Goal: Task Accomplishment & Management: Manage account settings

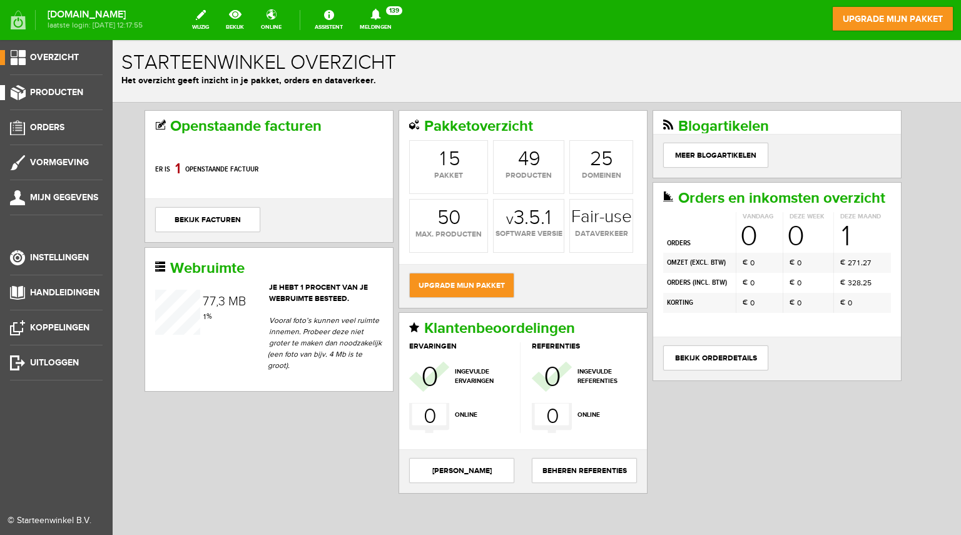
click at [52, 97] on span "Producten" at bounding box center [56, 92] width 53 height 11
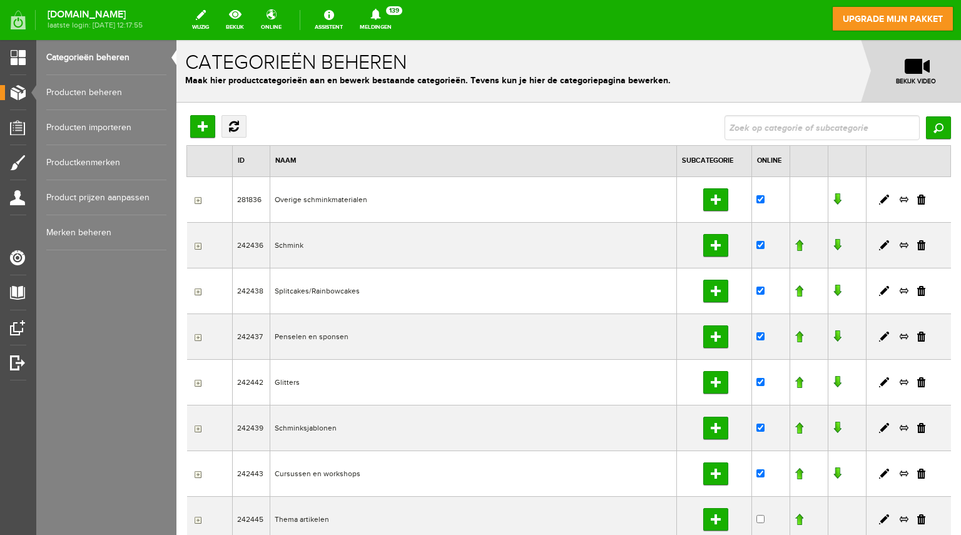
click at [100, 86] on link "Producten beheren" at bounding box center [106, 92] width 120 height 35
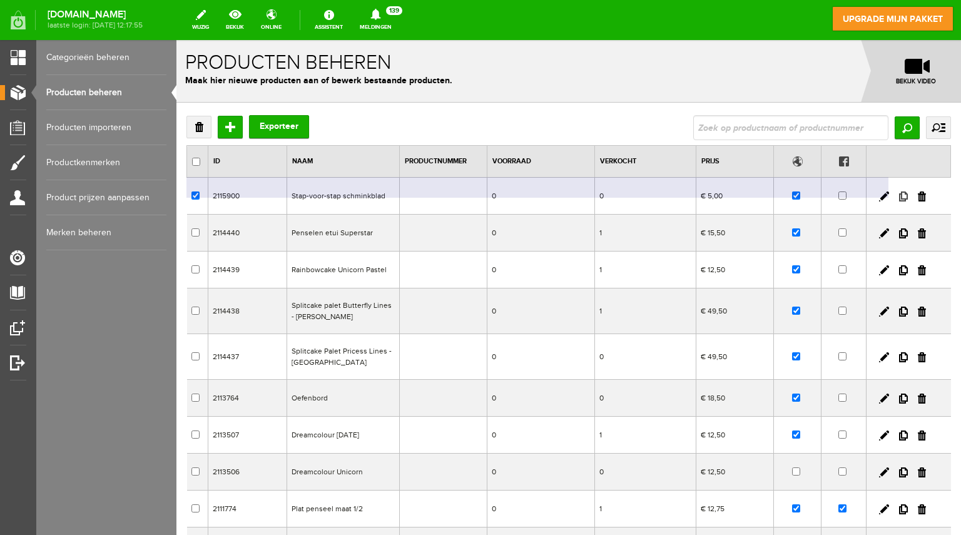
click at [899, 201] on link at bounding box center [903, 196] width 9 height 10
checkbox input "true"
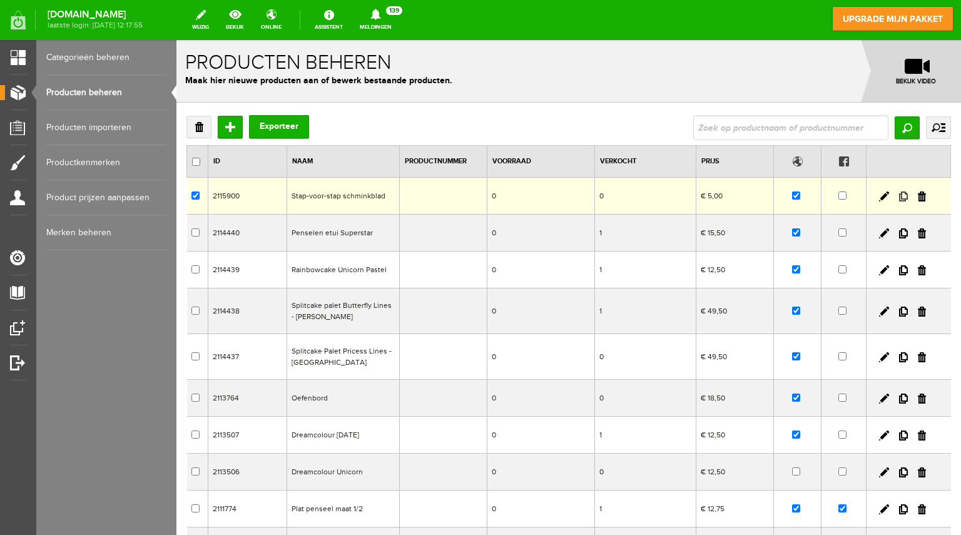
click at [899, 195] on link at bounding box center [903, 196] width 9 height 10
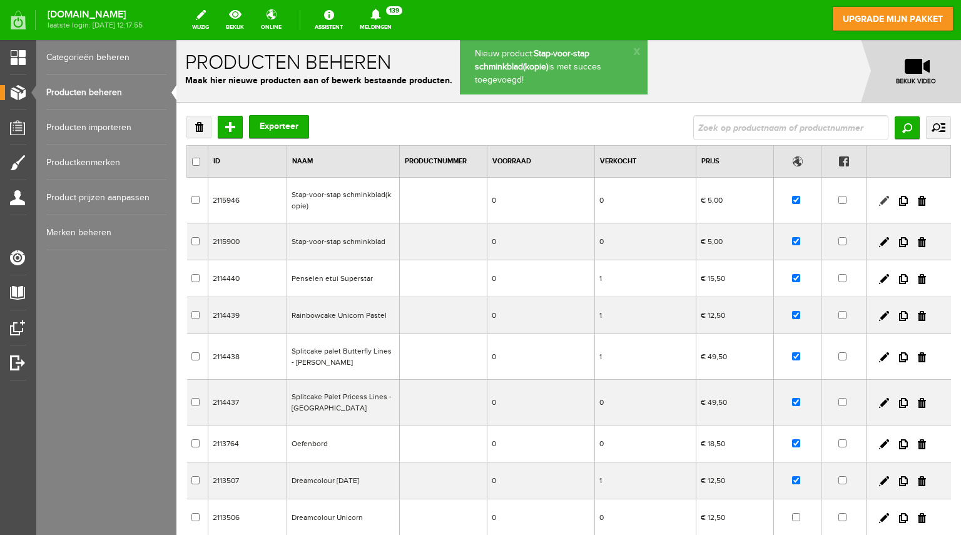
click at [879, 197] on link at bounding box center [884, 201] width 10 height 10
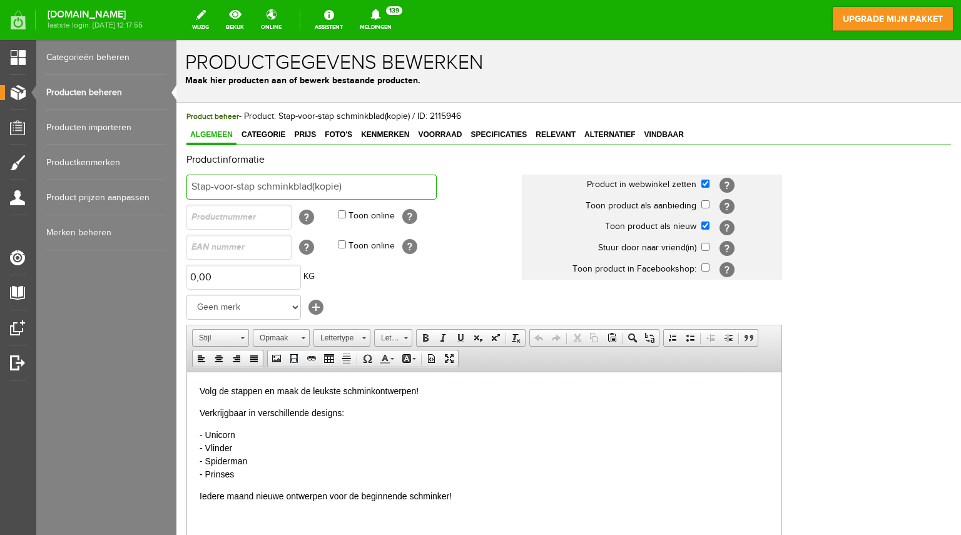
click at [358, 186] on input "Stap-voor-stap schminkblad(kopie)" at bounding box center [311, 187] width 250 height 25
type input "Stap-voor-stap schminkblad [DATE]"
click at [256, 476] on p "- Unicorn - Vlinder - Spiderman - Prinses" at bounding box center [484, 454] width 569 height 53
click at [200, 414] on p "Verkrijgbaar in verschillende designs:" at bounding box center [484, 412] width 569 height 13
click at [474, 499] on p "Iedere maand nieuwe ontwerpen voor de beginnende schminker!" at bounding box center [484, 495] width 569 height 13
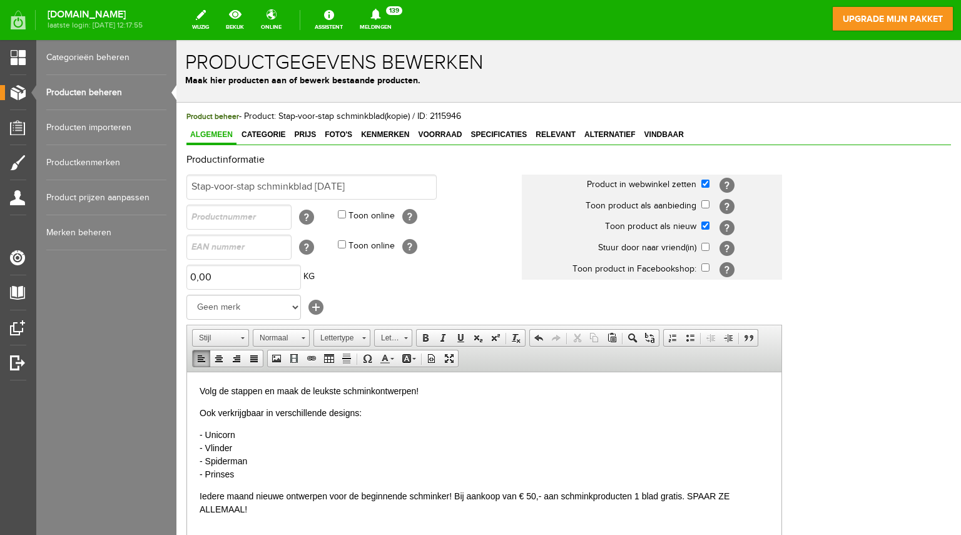
click at [686, 496] on p "Iedere maand nieuwe ontwerpen voor de beginnende schminker! Bij aankoop van € 5…" at bounding box center [484, 502] width 569 height 26
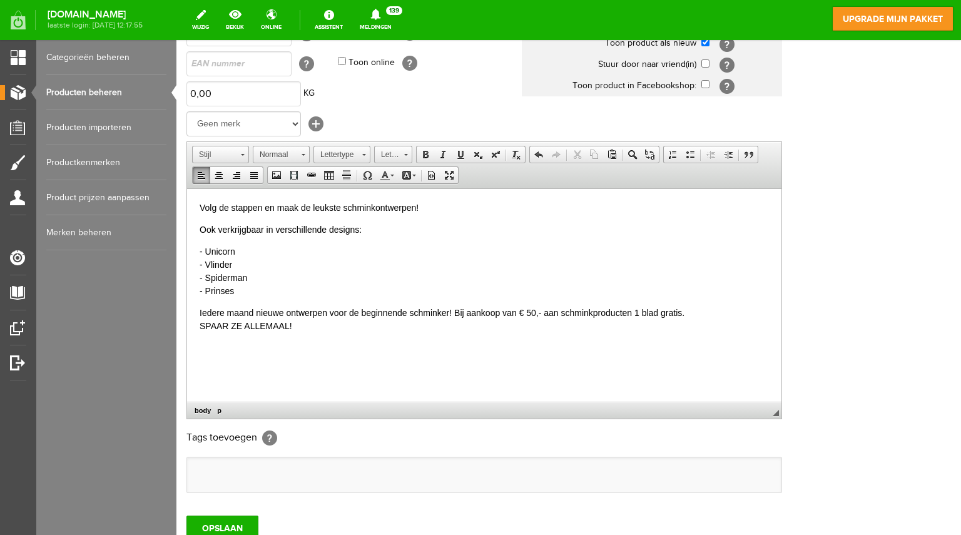
scroll to position [205, 0]
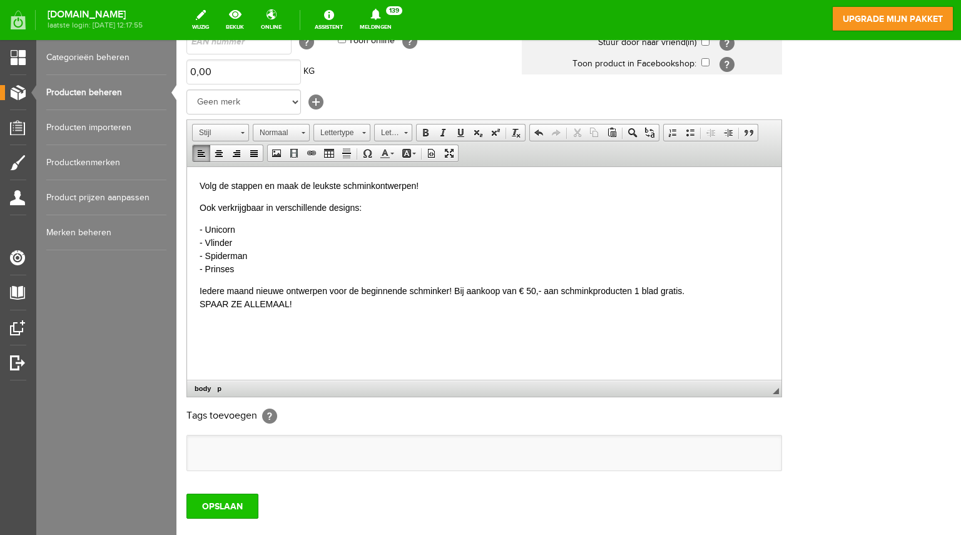
click at [242, 505] on input "OPSLAAN" at bounding box center [222, 506] width 72 height 25
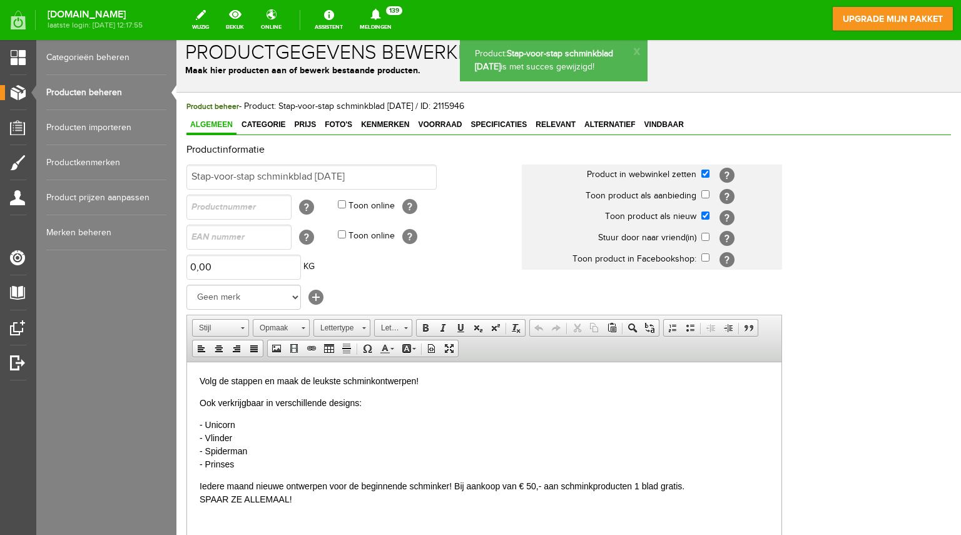
scroll to position [0, 0]
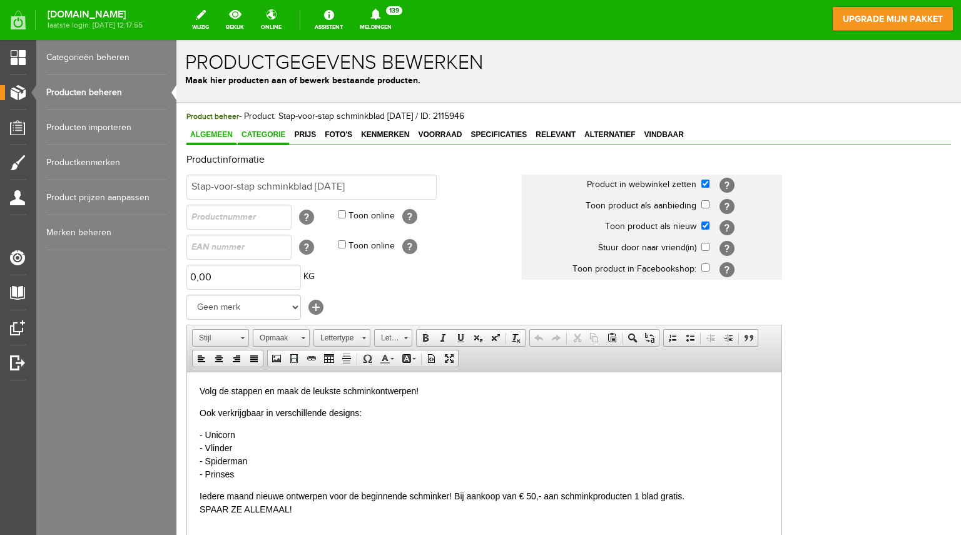
click at [267, 131] on span "Categorie" at bounding box center [263, 134] width 51 height 9
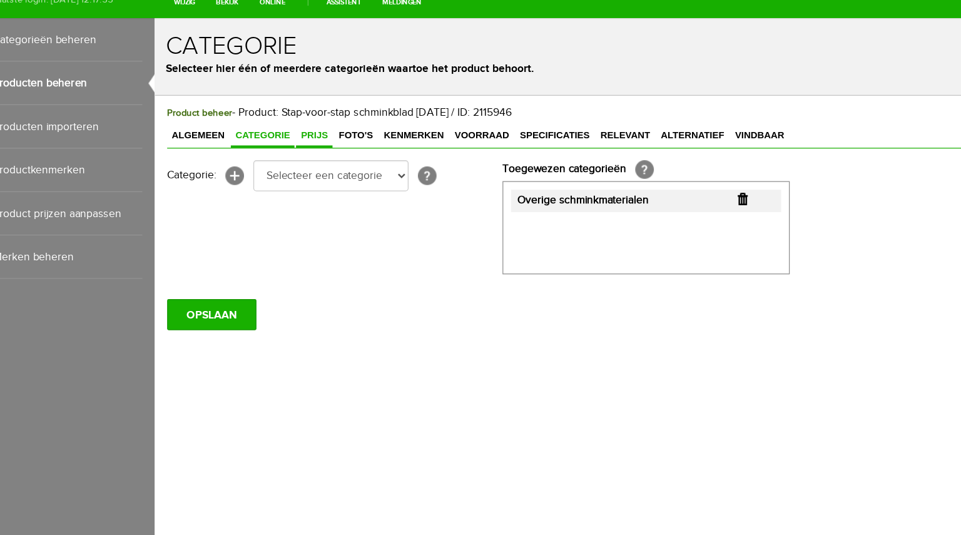
click at [278, 106] on link "Prijs" at bounding box center [282, 113] width 29 height 18
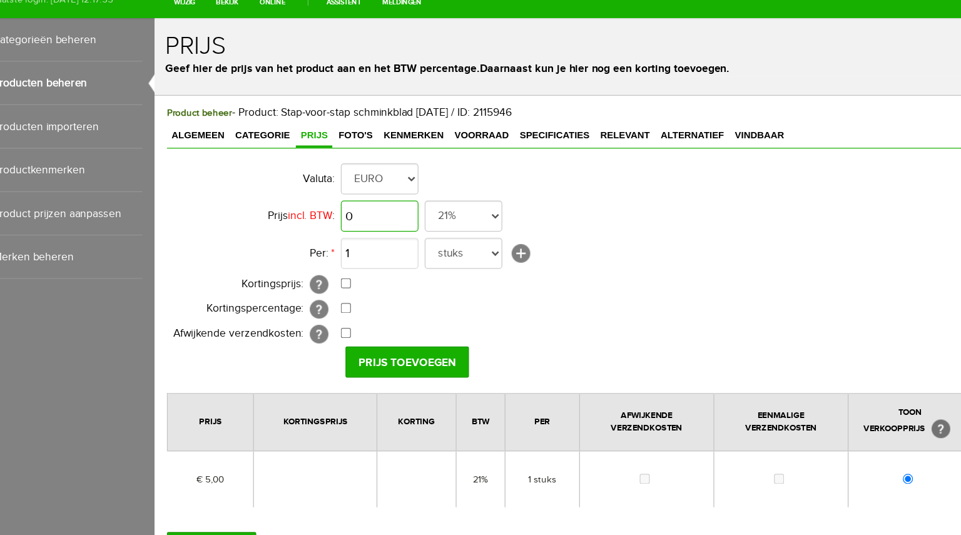
click at [324, 176] on input "0" at bounding box center [336, 177] width 63 height 25
type input "€ 5,00"
click at [594, 196] on td "1 stuks [+]" at bounding box center [535, 207] width 460 height 30
click at [378, 292] on input "Prijs toevoegen" at bounding box center [357, 294] width 99 height 25
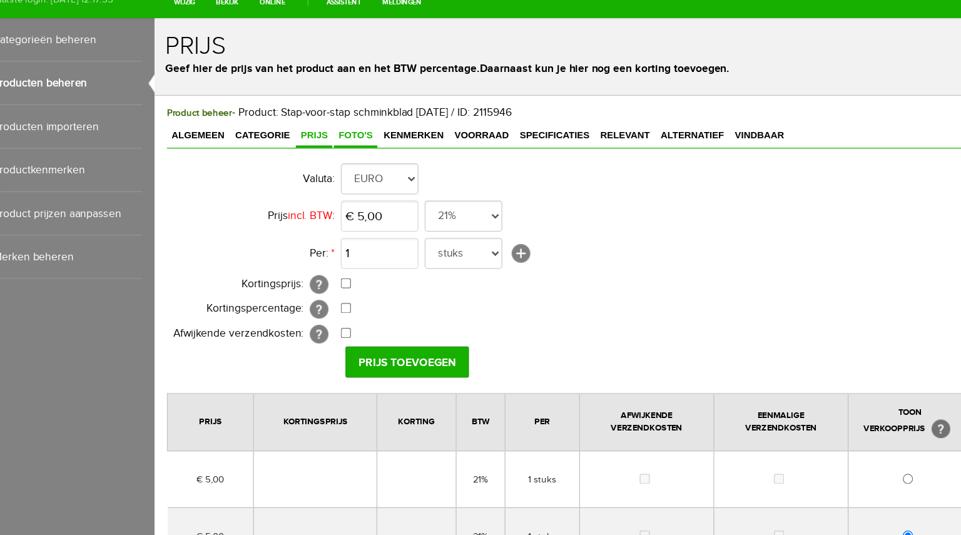
click at [313, 116] on link "Foto's" at bounding box center [316, 113] width 35 height 18
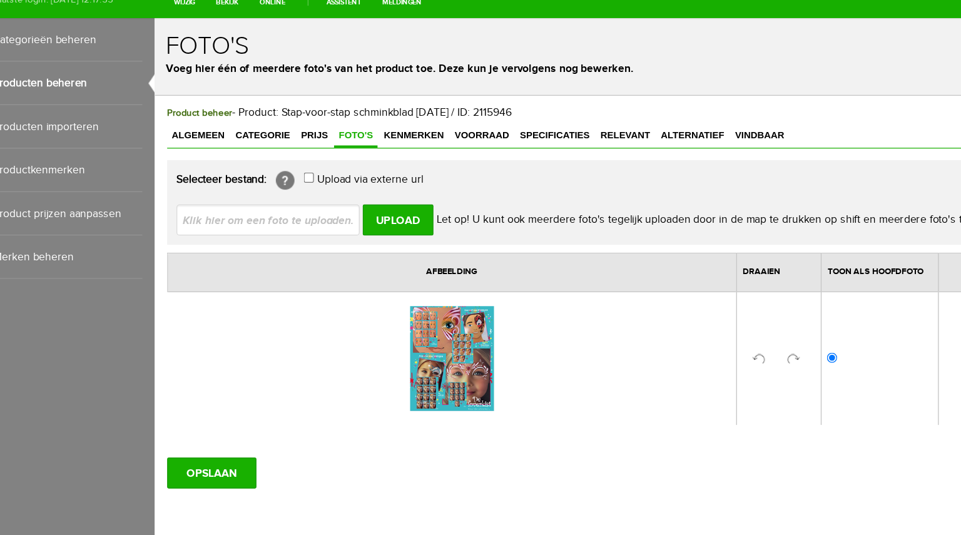
click at [283, 184] on input "file" at bounding box center [251, 180] width 158 height 24
type input "C:\fakepath\Nieuw! Stap-voor-stap schminkbladen (Uitnodiging (vierkant)) (1).png"
type input "Nieuw! Stap-voor-stap schminkbladen (Uitnodiging (vierkant)) (1).png"
click at [360, 175] on input "Upload" at bounding box center [350, 180] width 57 height 25
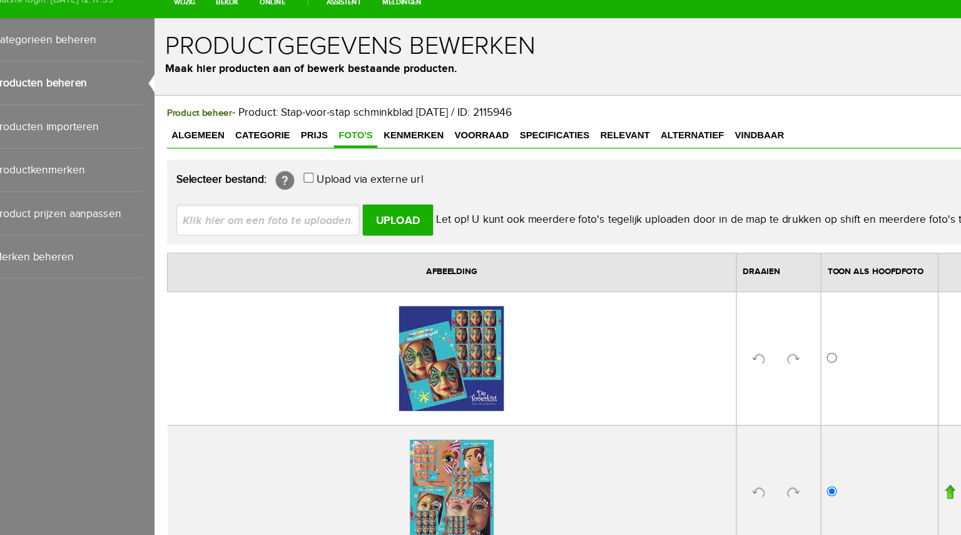
click at [382, 385] on img at bounding box center [394, 399] width 68 height 84
click at [696, 287] on input "radio" at bounding box center [700, 291] width 8 height 8
radio input "true"
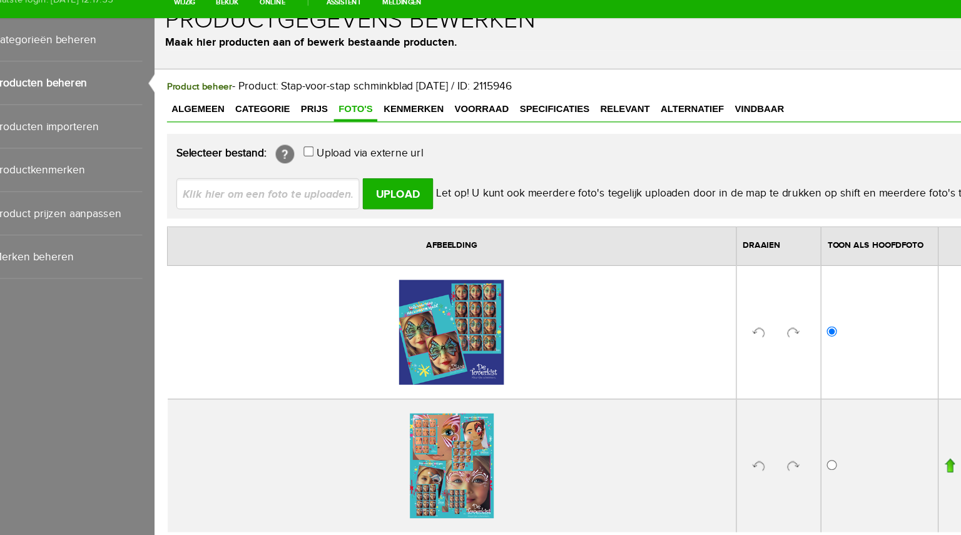
scroll to position [83, 0]
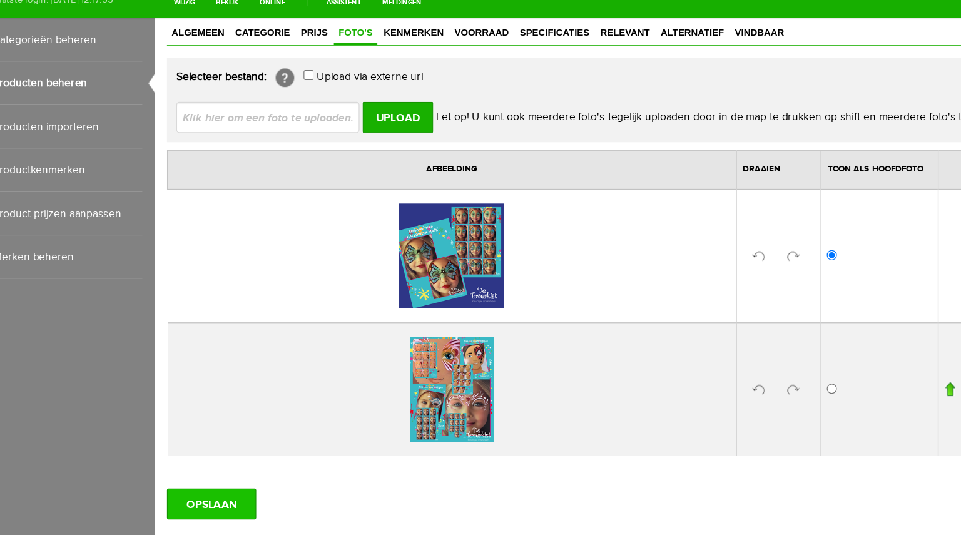
click at [194, 407] on input "OPSLAAN" at bounding box center [201, 409] width 72 height 25
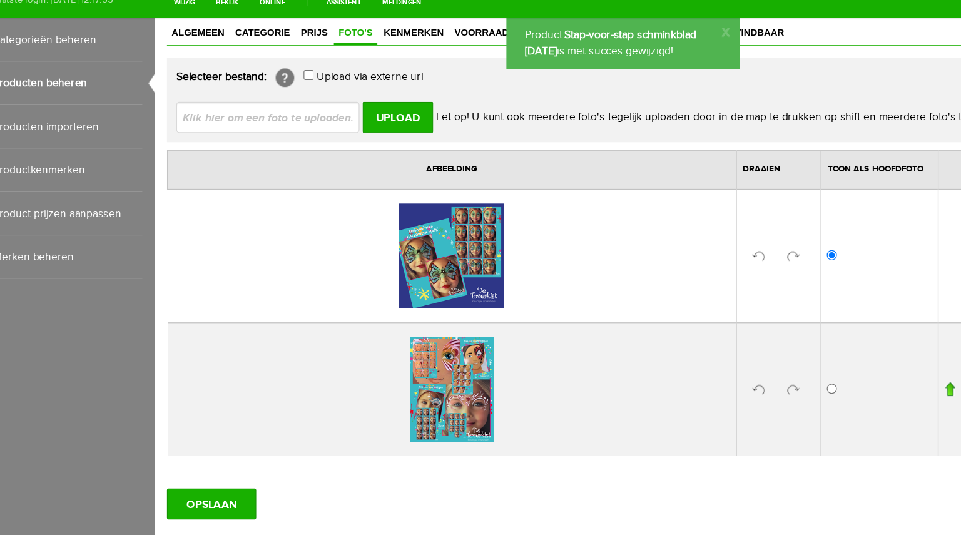
scroll to position [0, 0]
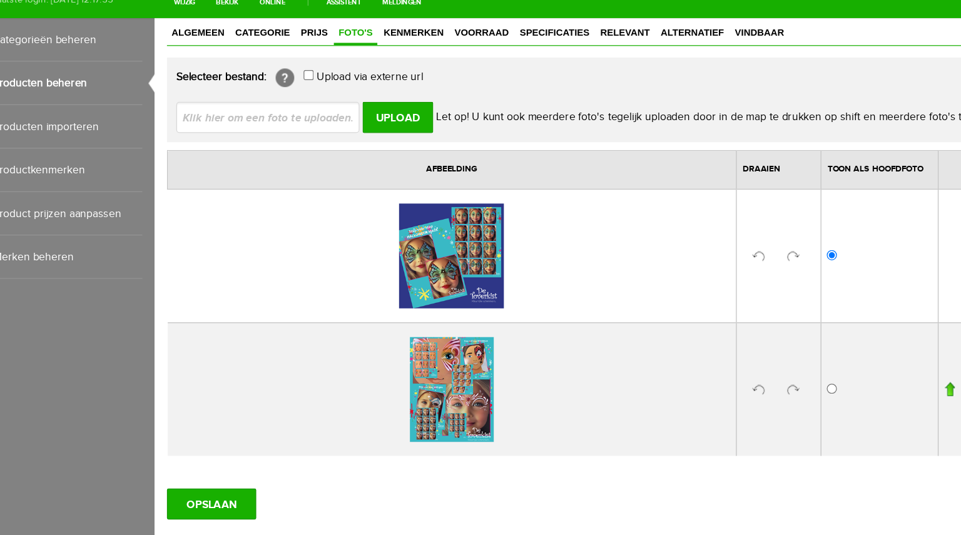
click at [283, 95] on input "file" at bounding box center [251, 97] width 158 height 24
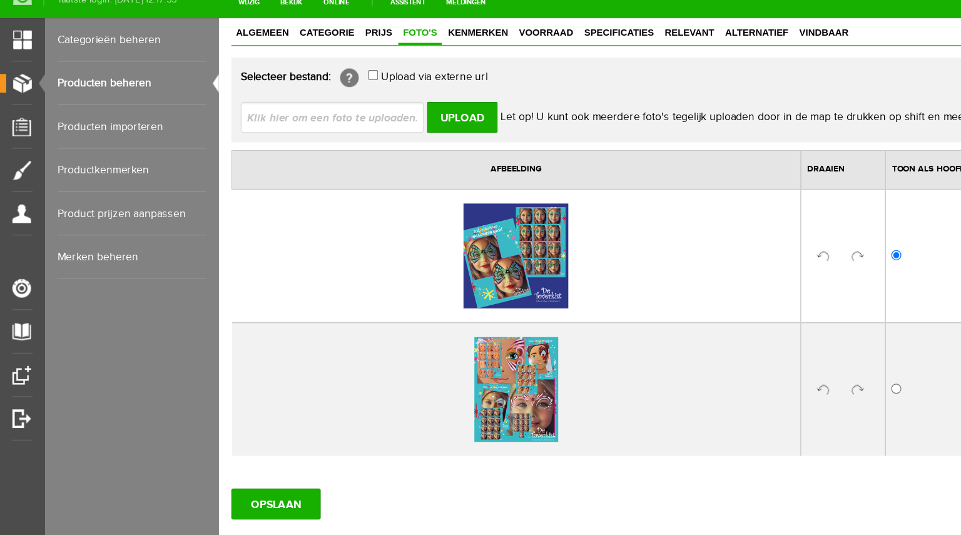
click at [95, 85] on link "Producten beheren" at bounding box center [106, 92] width 120 height 35
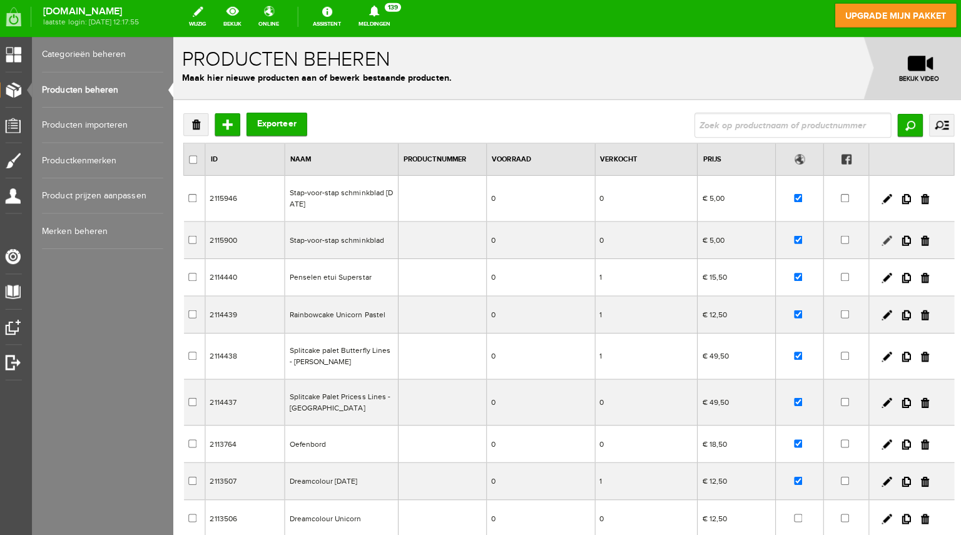
click at [876, 235] on link at bounding box center [881, 239] width 10 height 10
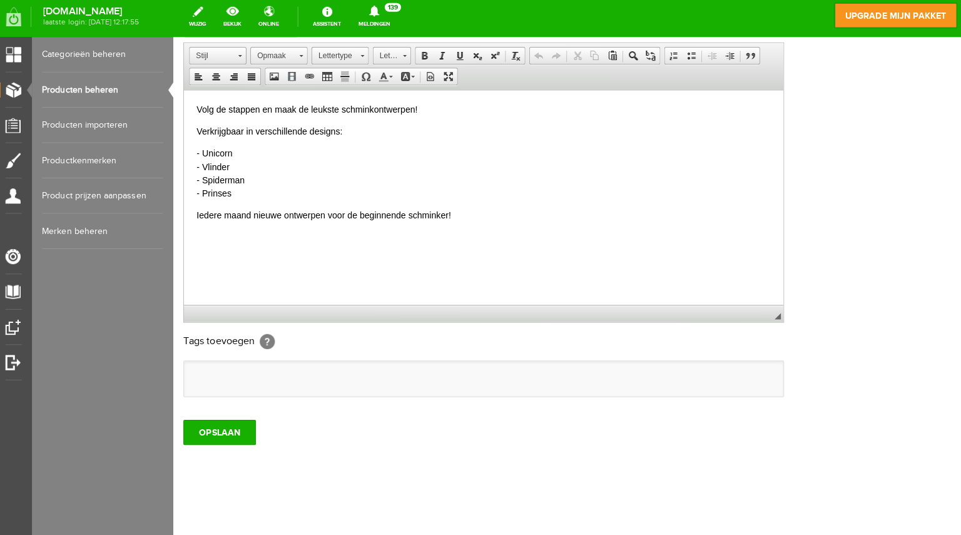
scroll to position [31, 0]
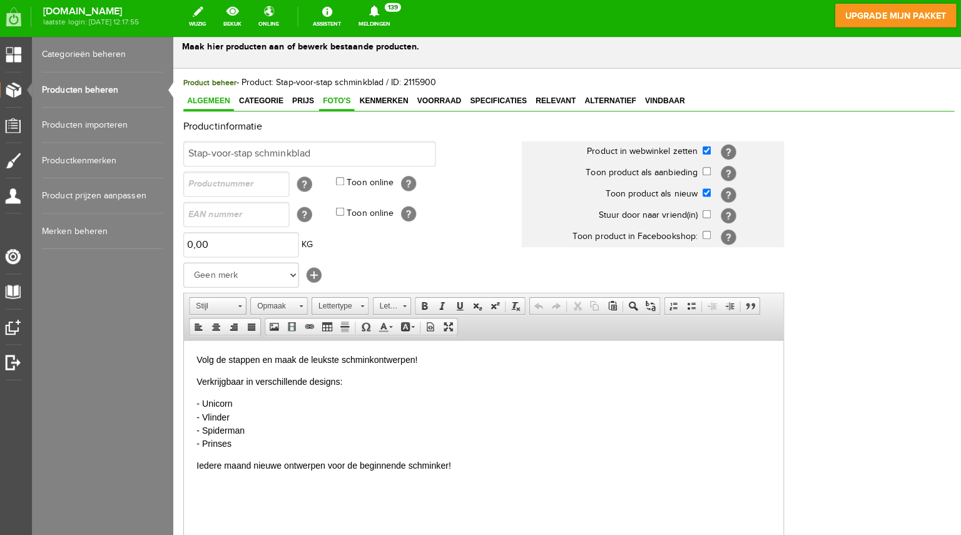
click at [326, 106] on link "Foto's" at bounding box center [335, 101] width 35 height 18
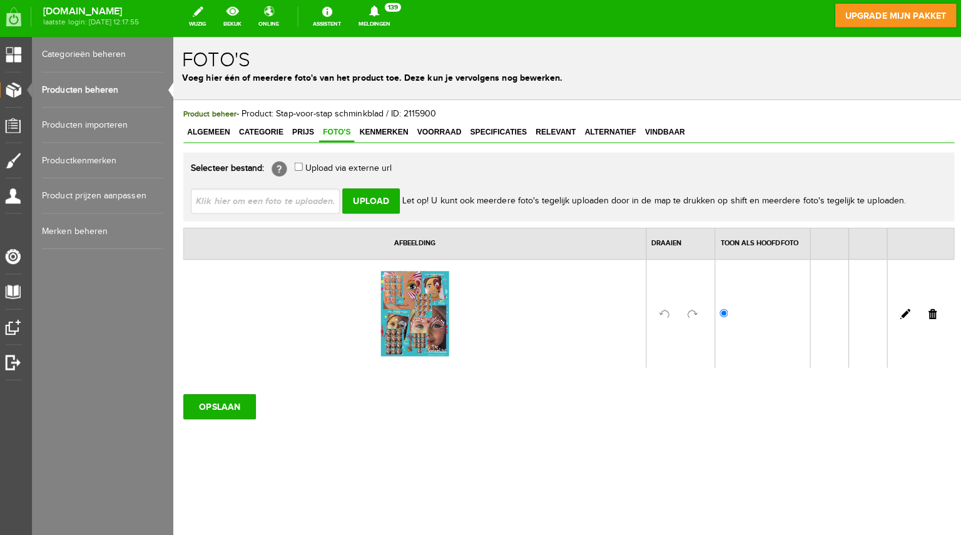
click at [298, 193] on input "file" at bounding box center [270, 199] width 158 height 24
type input "C:\fakepath\Nieuw! Stap-voor-stap schminkbladen (Uitnodiging (vierkant)).png"
type input "Nieuw! Stap-voor-stap schminkbladen (Uitnodiging (vierkant)).png"
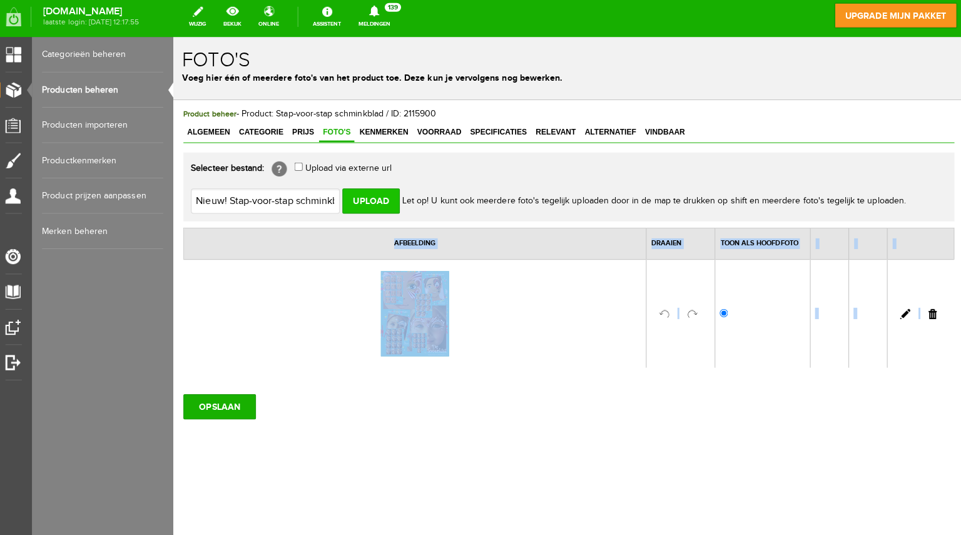
drag, startPoint x: 298, startPoint y: 193, endPoint x: 371, endPoint y: 201, distance: 73.6
click at [371, 201] on div "Product beheer - Product: Stap-voor-stap schminkblad / ID: 2115900 Algemeen Cat…" at bounding box center [565, 303] width 785 height 409
click at [370, 201] on input "Upload" at bounding box center [369, 199] width 57 height 25
click at [350, 328] on td at bounding box center [413, 311] width 459 height 108
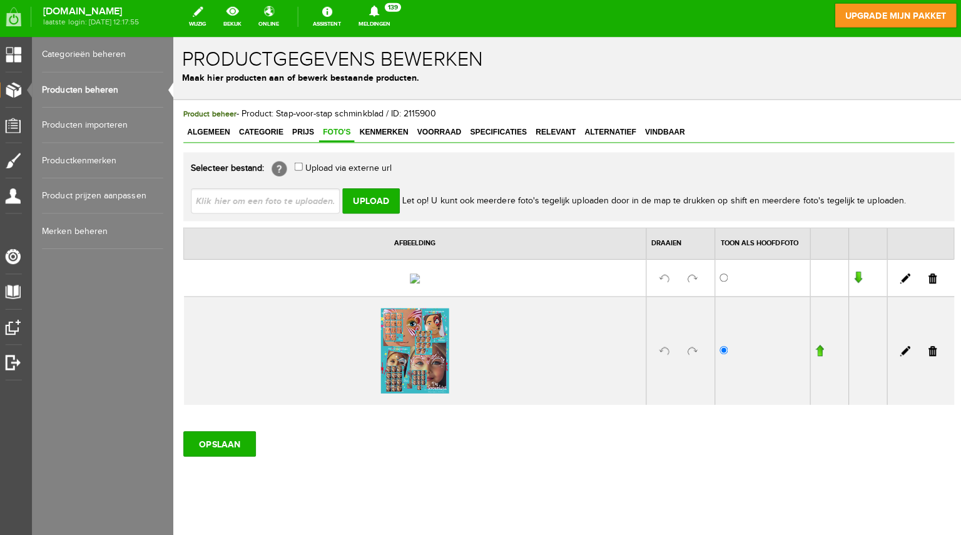
click at [255, 200] on input "file" at bounding box center [270, 199] width 158 height 24
type input "C:\fakepath\Nieuw! Stap-voor-stap schminkbladen.png"
type input "Nieuw! Stap-voor-stap schminkbladen.png"
click at [373, 196] on input "Upload" at bounding box center [369, 199] width 57 height 25
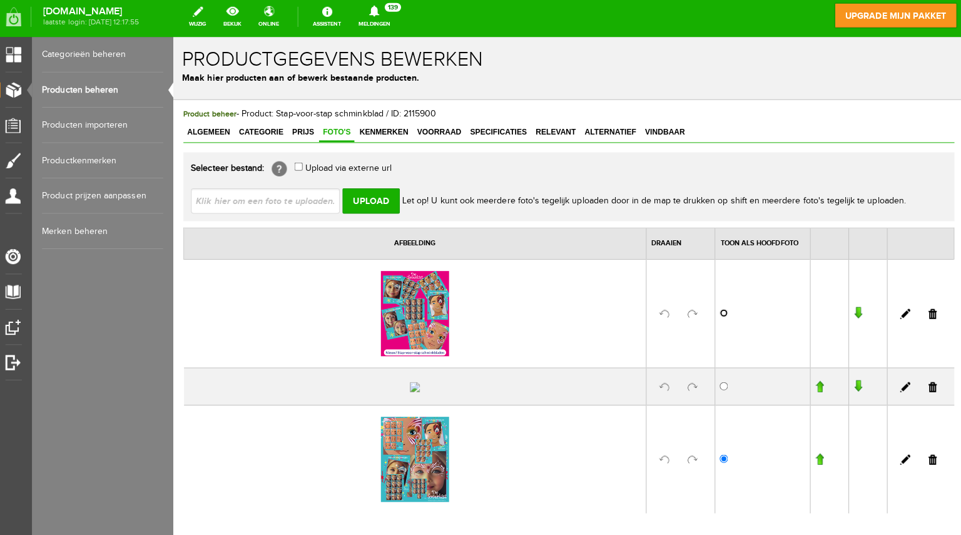
click at [715, 308] on input "radio" at bounding box center [719, 311] width 8 height 8
radio input "true"
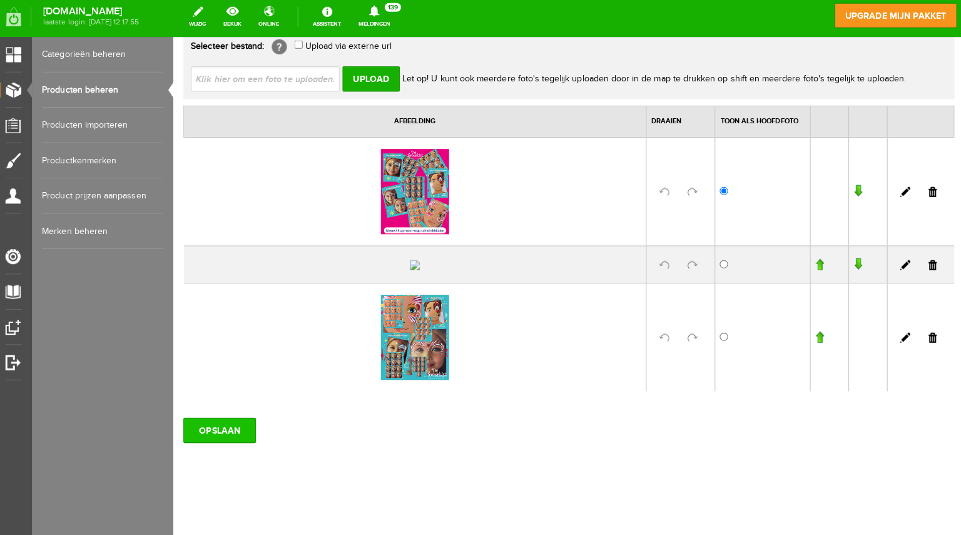
click at [213, 439] on input "OPSLAAN" at bounding box center [219, 426] width 72 height 25
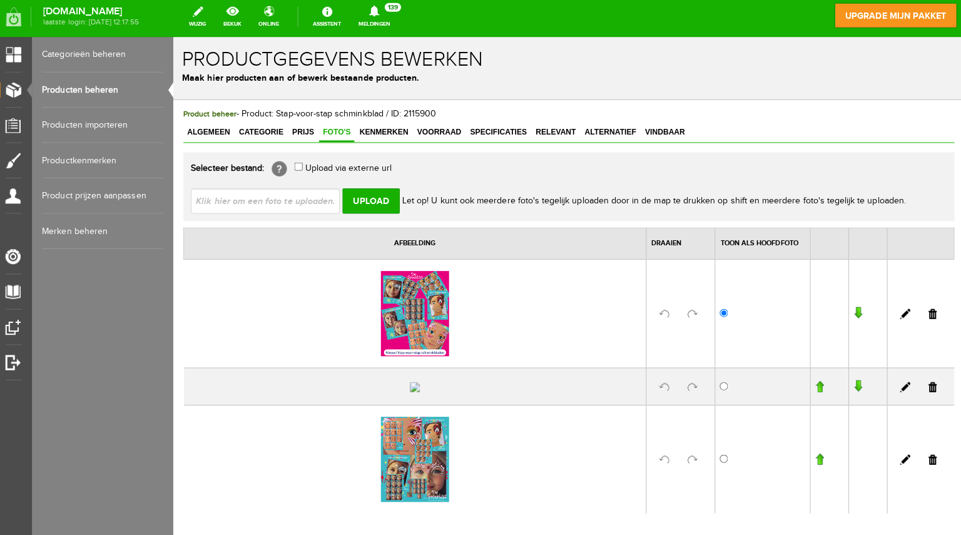
drag, startPoint x: 953, startPoint y: 212, endPoint x: 1125, endPoint y: 73, distance: 221.5
click at [94, 94] on link "Producten beheren" at bounding box center [106, 92] width 120 height 35
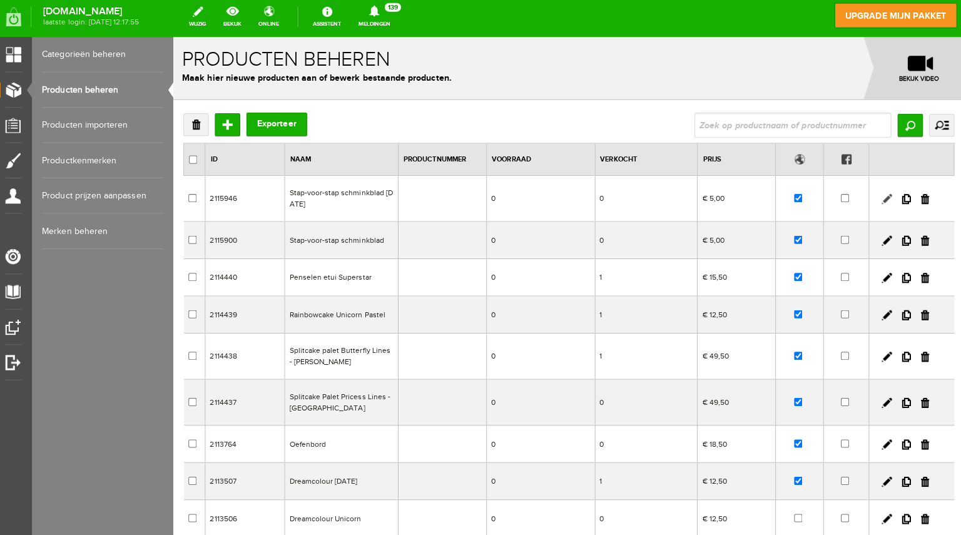
click at [876, 198] on link at bounding box center [881, 198] width 10 height 10
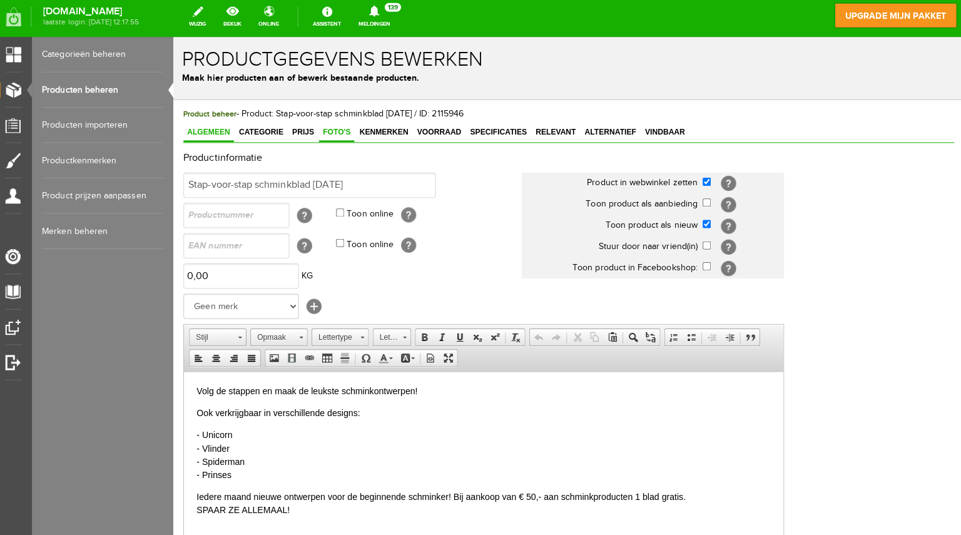
click at [331, 131] on span "Foto's" at bounding box center [335, 131] width 35 height 9
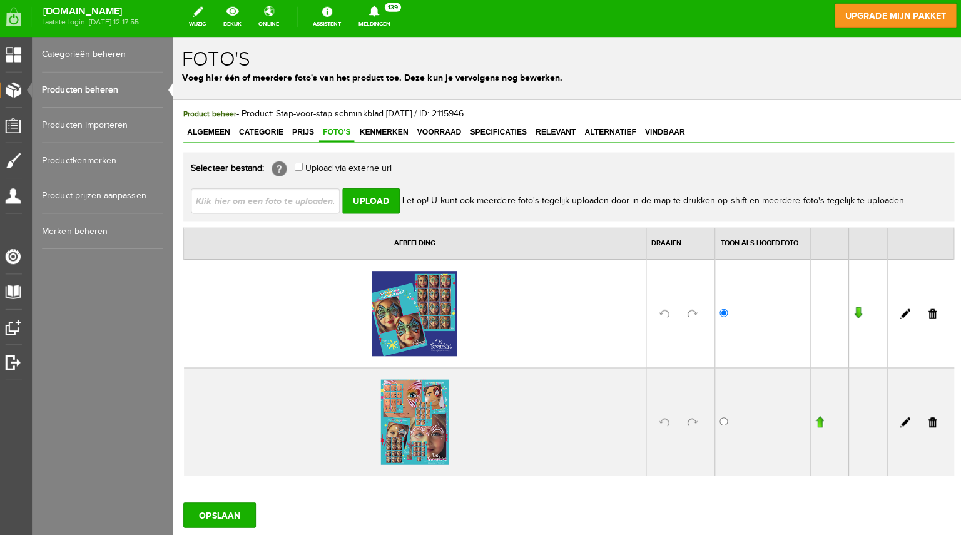
click at [245, 198] on input "file" at bounding box center [270, 199] width 158 height 24
type input "C:\fakepath\Stap-voor-stap De Toverkist (1).png"
type input "Stap-voor-stap De Toverkist (1).png"
click at [363, 194] on input "Upload" at bounding box center [369, 199] width 57 height 25
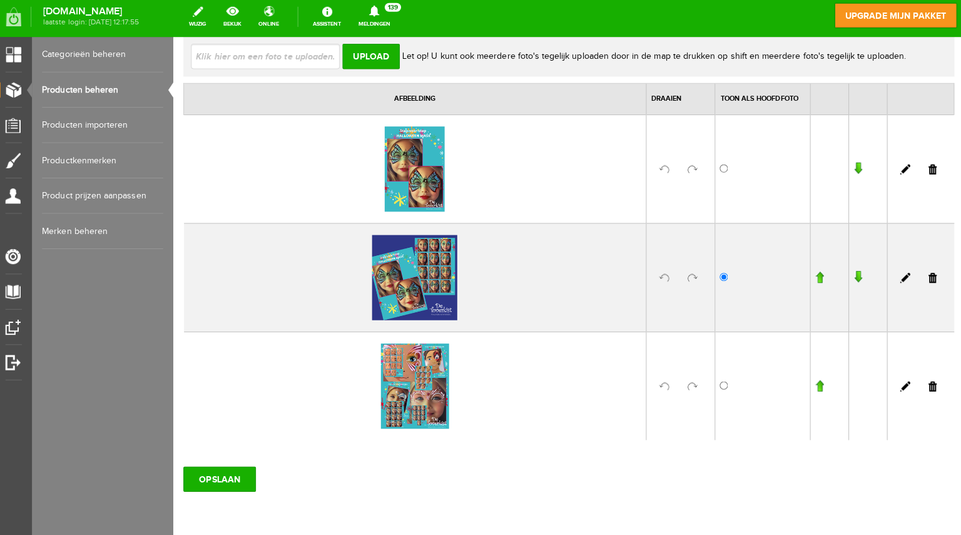
scroll to position [143, 0]
click at [922, 382] on link at bounding box center [926, 384] width 8 height 10
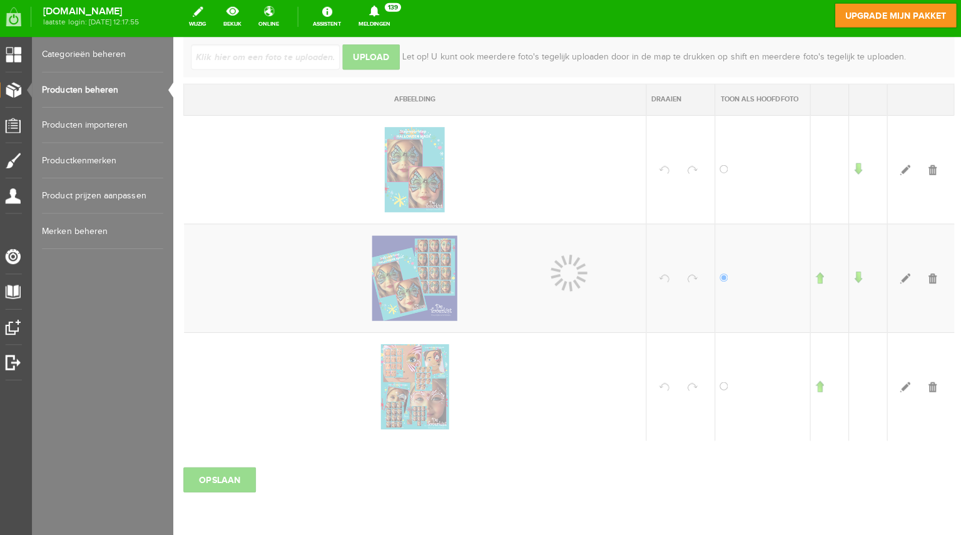
scroll to position [83, 0]
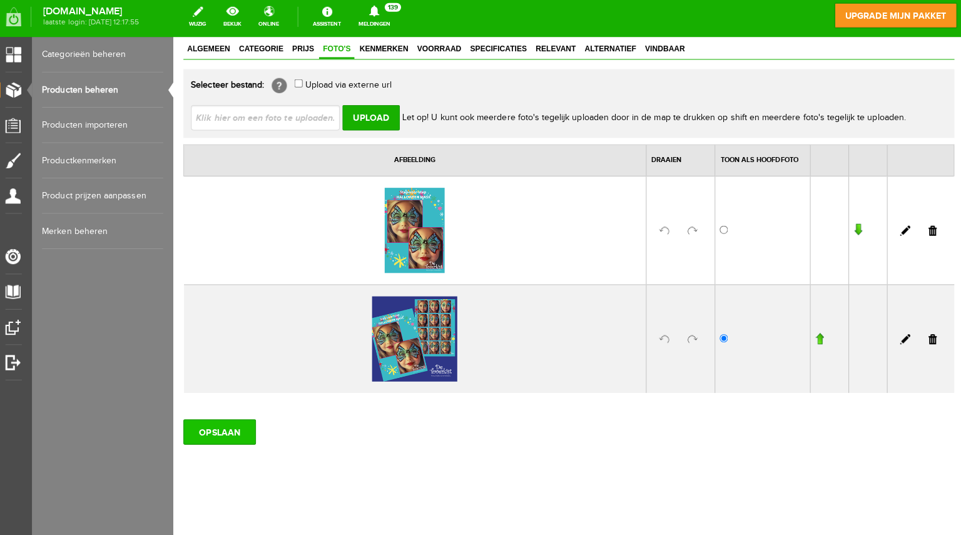
click at [233, 420] on input "OPSLAAN" at bounding box center [219, 428] width 72 height 25
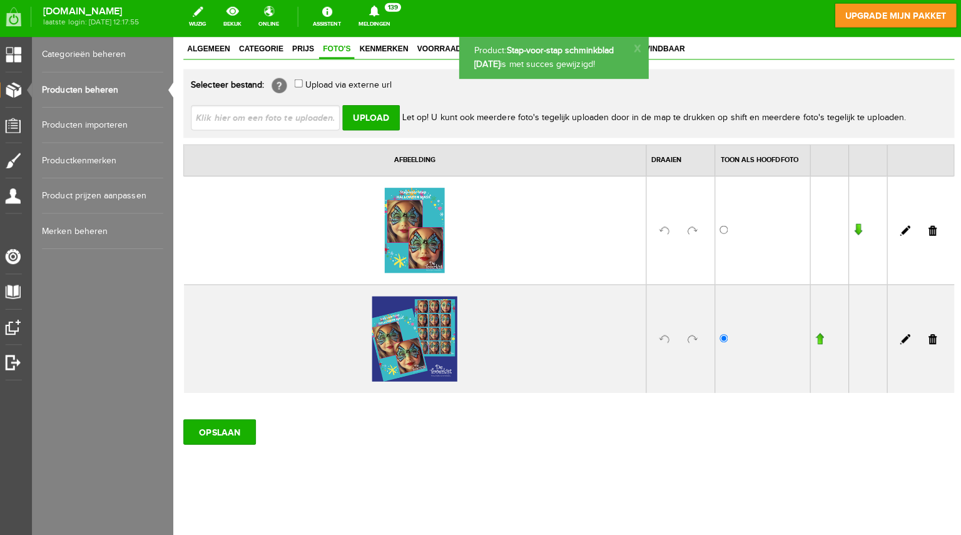
scroll to position [0, 0]
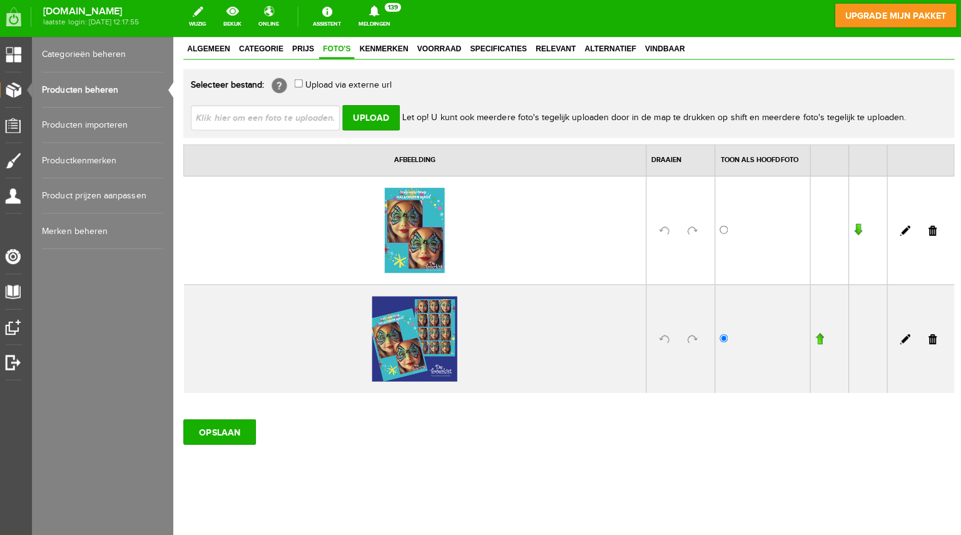
click at [88, 88] on link "Producten beheren" at bounding box center [106, 92] width 120 height 35
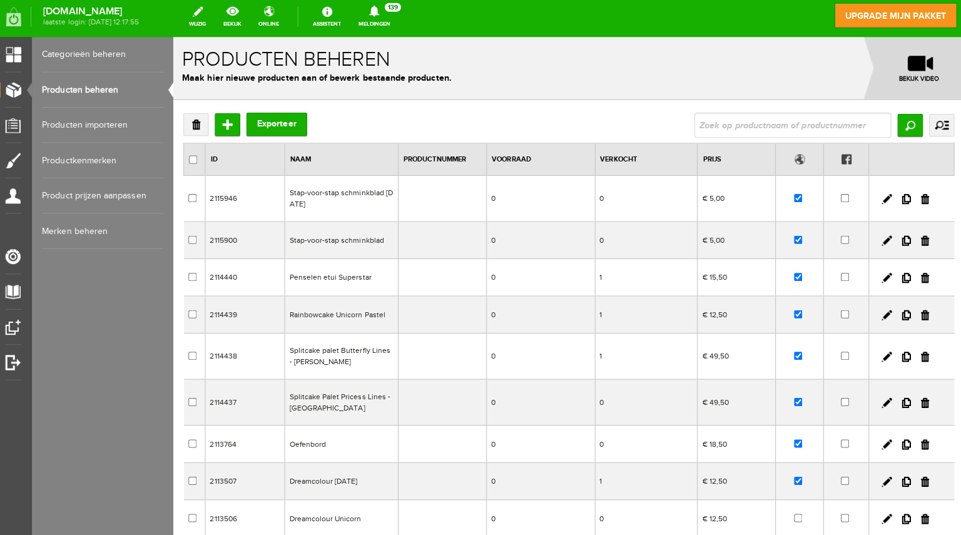
click at [308, 238] on td "Stap-voor-stap schminkblad" at bounding box center [339, 238] width 113 height 37
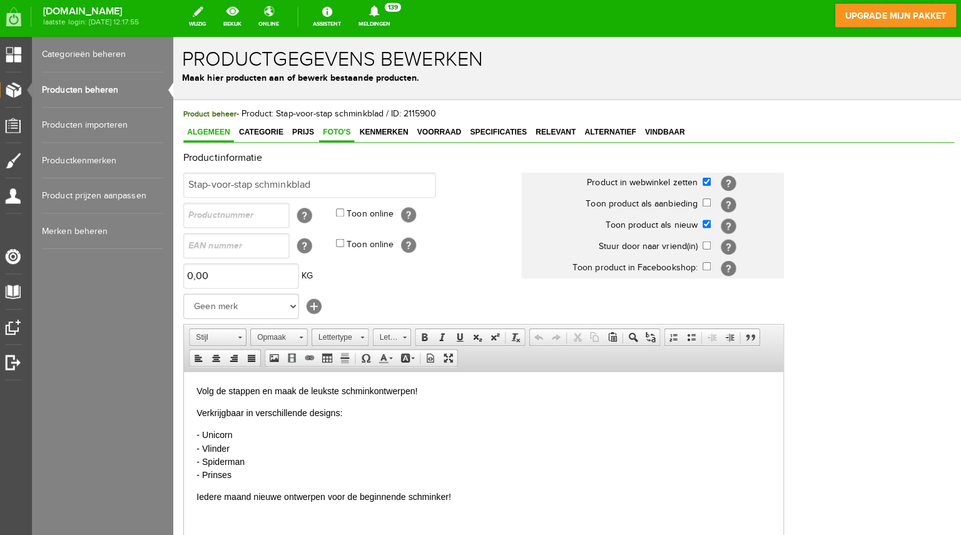
click at [343, 129] on span "Foto's" at bounding box center [335, 131] width 35 height 9
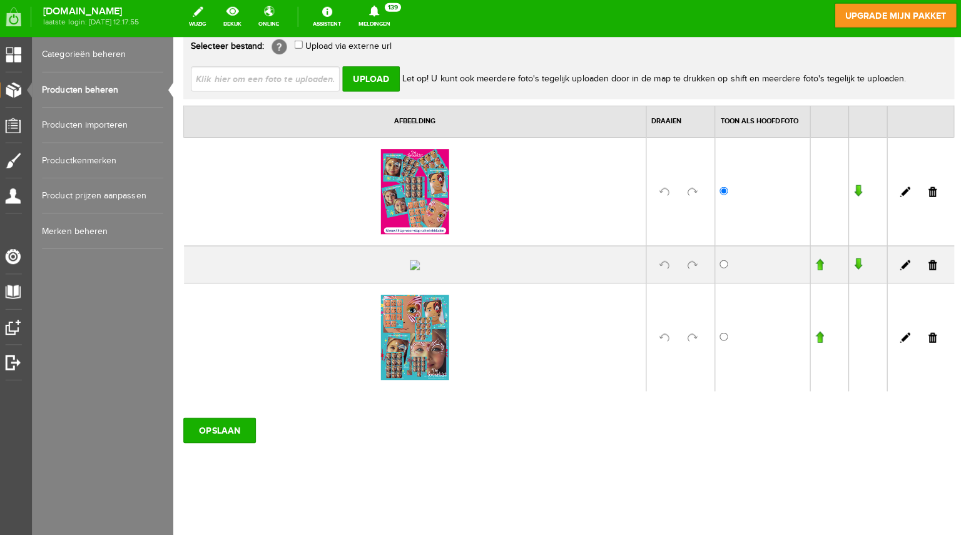
scroll to position [149, 0]
click at [272, 66] on input "file" at bounding box center [270, 78] width 158 height 24
type input "C:\fakepath\Nieuw! Stap-voor-stap schminkbladen (Uitnodiging (vierkant)).png"
type input "Nieuw! Stap-voor-stap schminkbladen (Uitnodiging (vierkant)).png"
click at [377, 66] on input "Upload" at bounding box center [369, 78] width 57 height 25
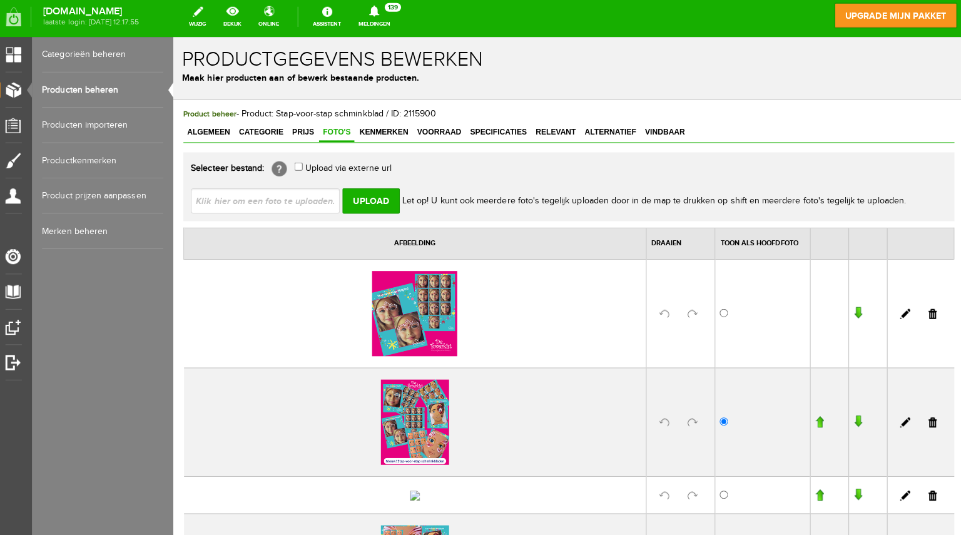
scroll to position [0, 0]
drag, startPoint x: 916, startPoint y: 306, endPoint x: 698, endPoint y: 73, distance: 318.7
click at [922, 307] on link at bounding box center [926, 312] width 8 height 10
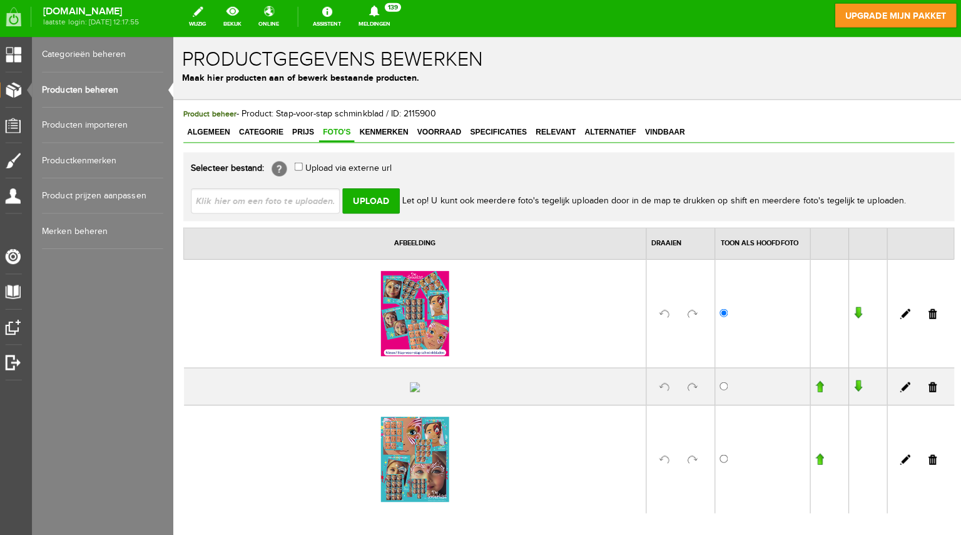
click at [267, 201] on input "file" at bounding box center [270, 199] width 158 height 24
type input "C:\fakepath\Spiderman voorkant - stap voor stap.pdf.png"
type input "Spiderman voorkant - stap voor stap.pdf.png; Unicorn voorkant - stap voor stap.…"
click at [367, 207] on input "Upload" at bounding box center [369, 199] width 57 height 25
click at [365, 200] on input "Upload" at bounding box center [369, 199] width 57 height 25
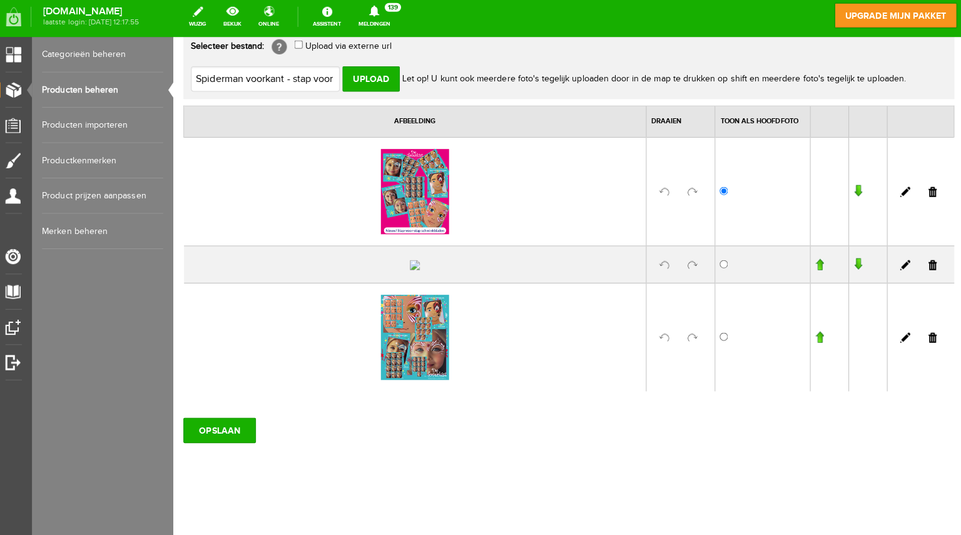
scroll to position [150, 0]
click at [922, 340] on link at bounding box center [926, 335] width 8 height 10
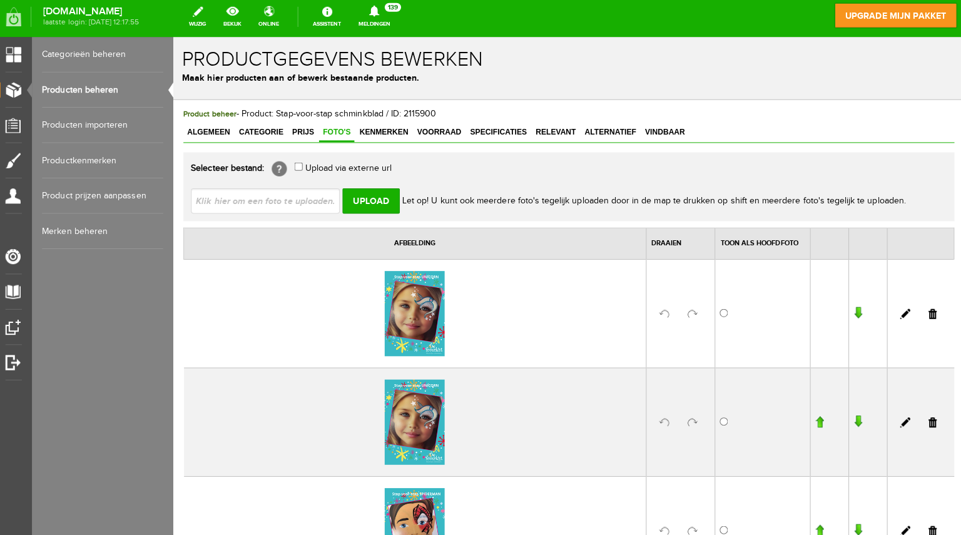
scroll to position [0, 0]
click at [922, 309] on link at bounding box center [926, 312] width 8 height 10
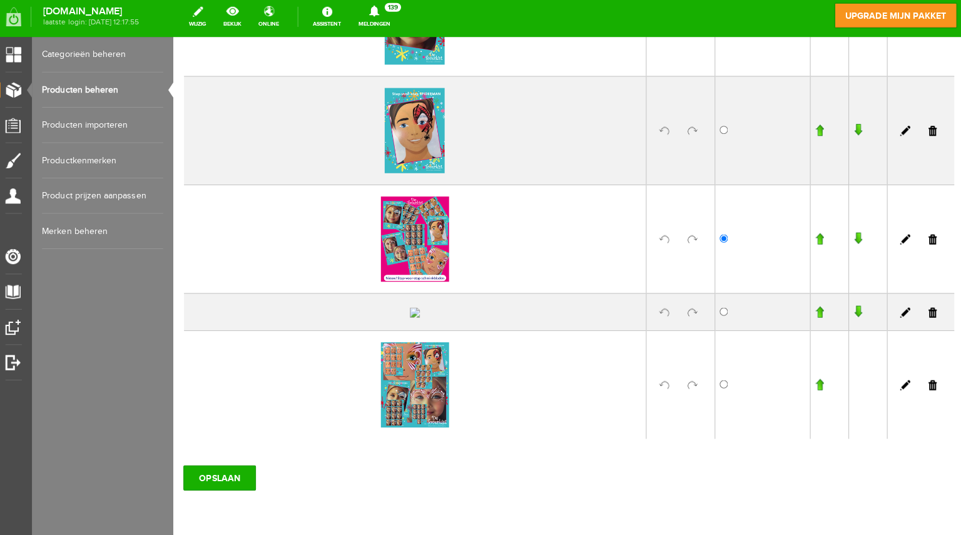
scroll to position [302, 0]
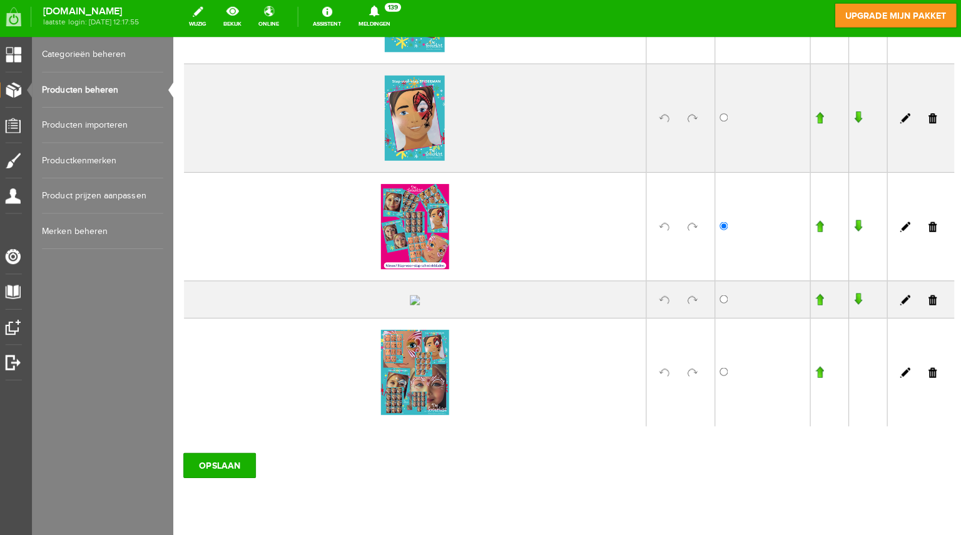
click at [927, 423] on td at bounding box center [914, 369] width 66 height 108
click at [922, 375] on link at bounding box center [926, 370] width 8 height 10
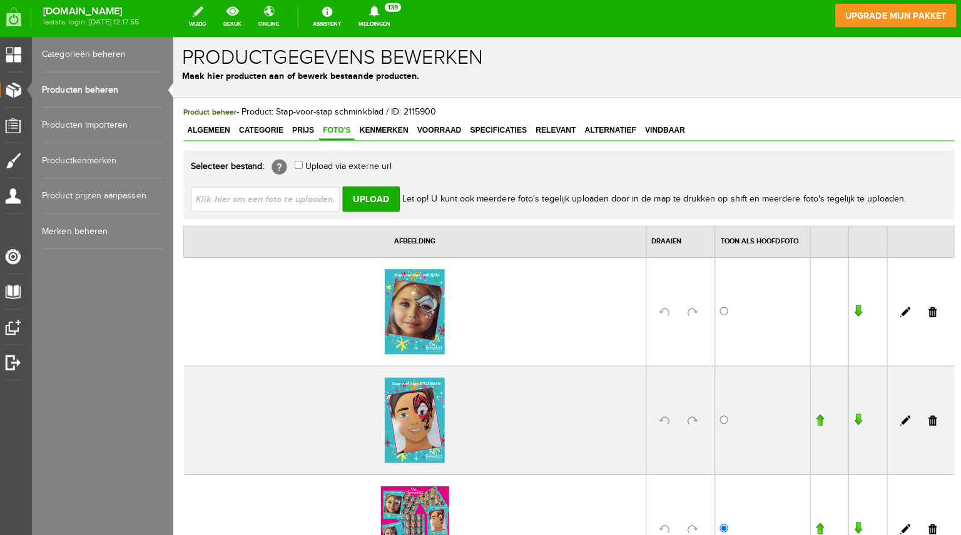
scroll to position [0, 0]
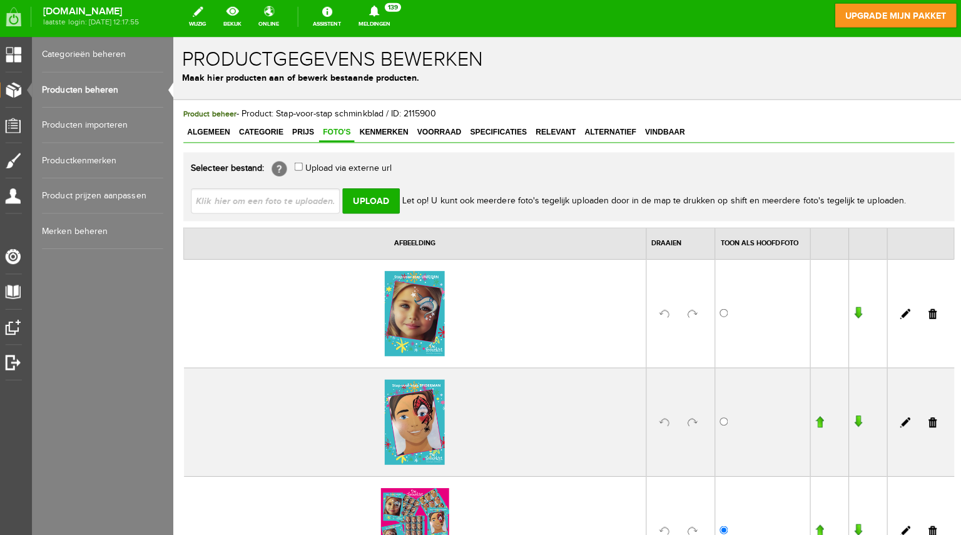
click at [246, 196] on input "file" at bounding box center [270, 199] width 158 height 24
type input "C:\fakepath\Prinses voorkant - stap voor stap.pdf.png"
type input "Prinses voorkant - stap voor stap.pdf.png"
click at [384, 201] on input "Upload" at bounding box center [369, 199] width 57 height 25
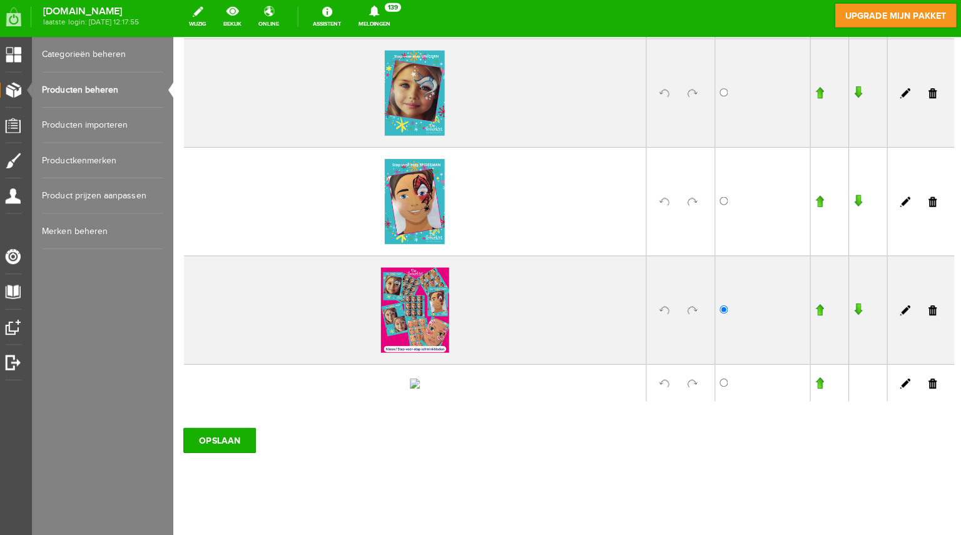
scroll to position [332, 0]
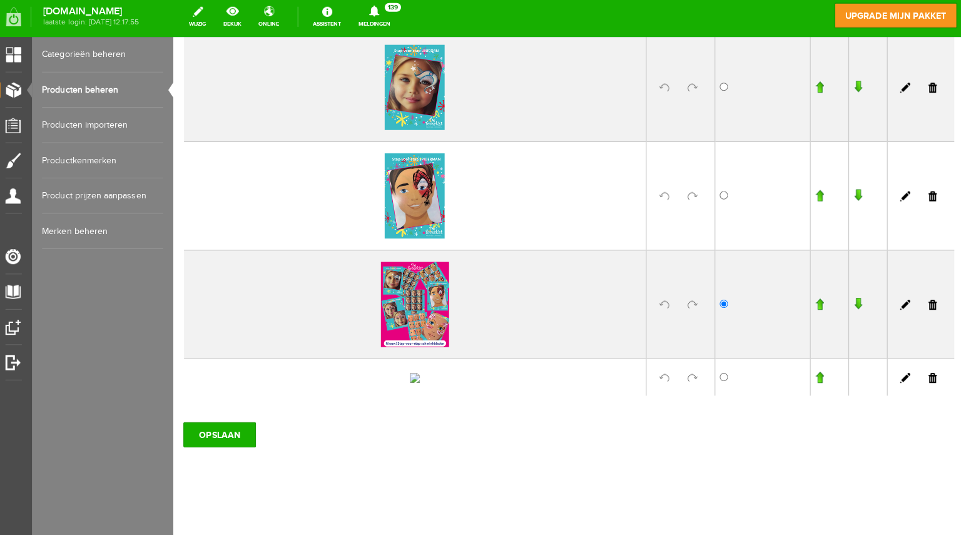
click at [922, 392] on td at bounding box center [914, 373] width 66 height 37
click at [922, 380] on link at bounding box center [926, 375] width 8 height 10
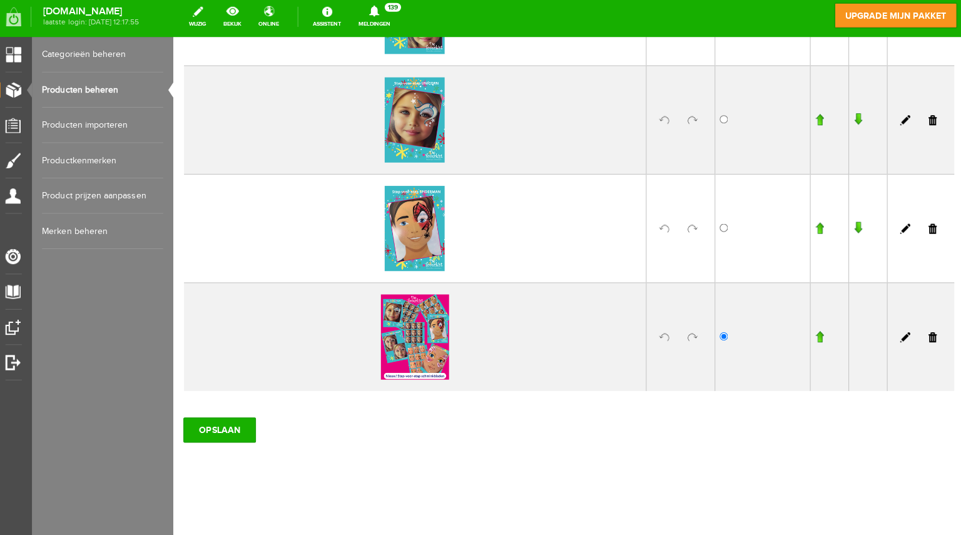
scroll to position [297, 0]
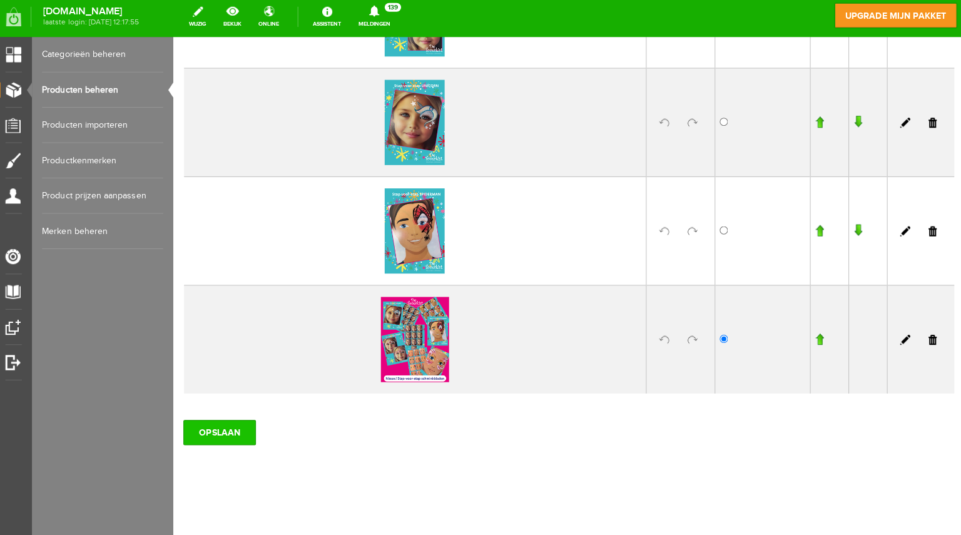
click at [214, 425] on input "OPSLAAN" at bounding box center [219, 429] width 72 height 25
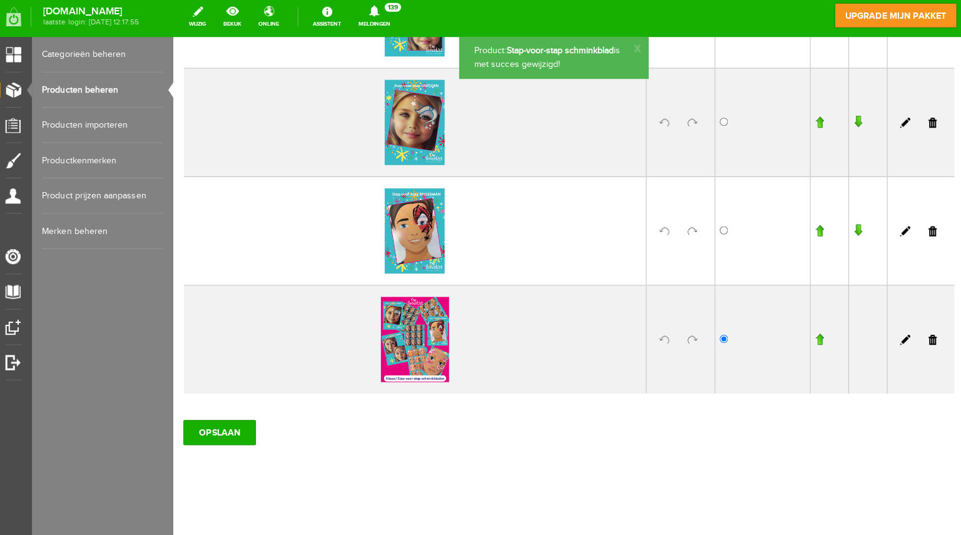
scroll to position [0, 0]
